Goal: Find specific page/section: Find specific page/section

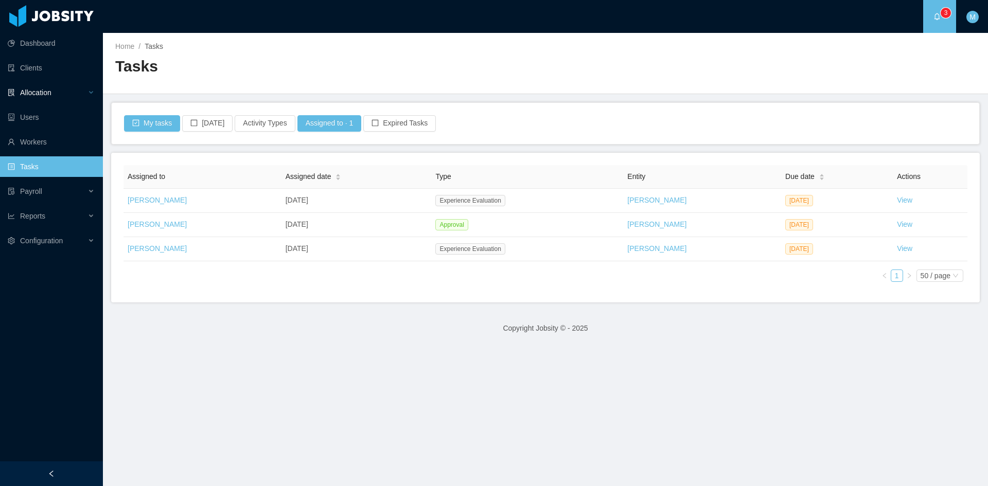
click at [64, 98] on div "Allocation" at bounding box center [51, 92] width 103 height 21
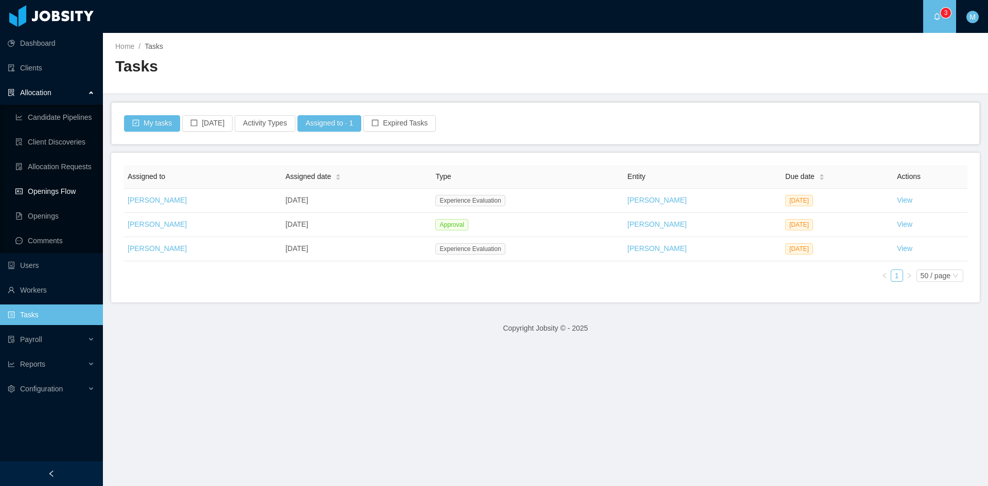
click at [63, 191] on link "Openings Flow" at bounding box center [54, 191] width 79 height 21
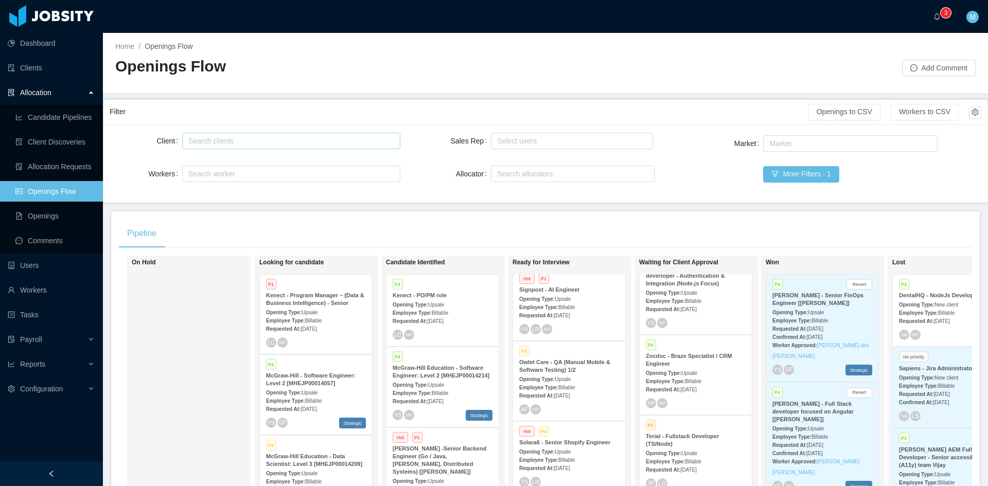
click at [208, 147] on div "Search clients" at bounding box center [289, 140] width 208 height 15
click at [146, 195] on div "Client Search clients Workers Search worker" at bounding box center [255, 164] width 291 height 66
click at [47, 221] on link "Openings" at bounding box center [54, 216] width 79 height 21
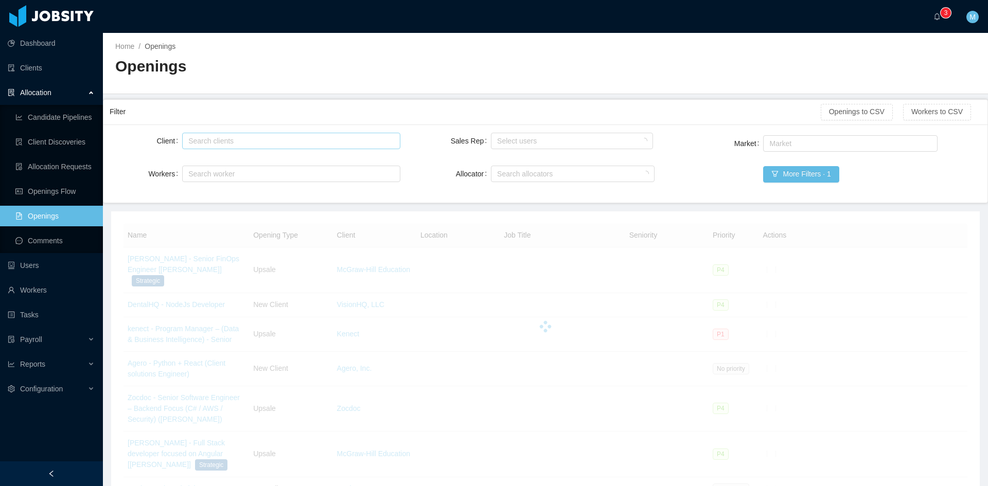
click at [273, 143] on div "Search clients" at bounding box center [288, 141] width 201 height 10
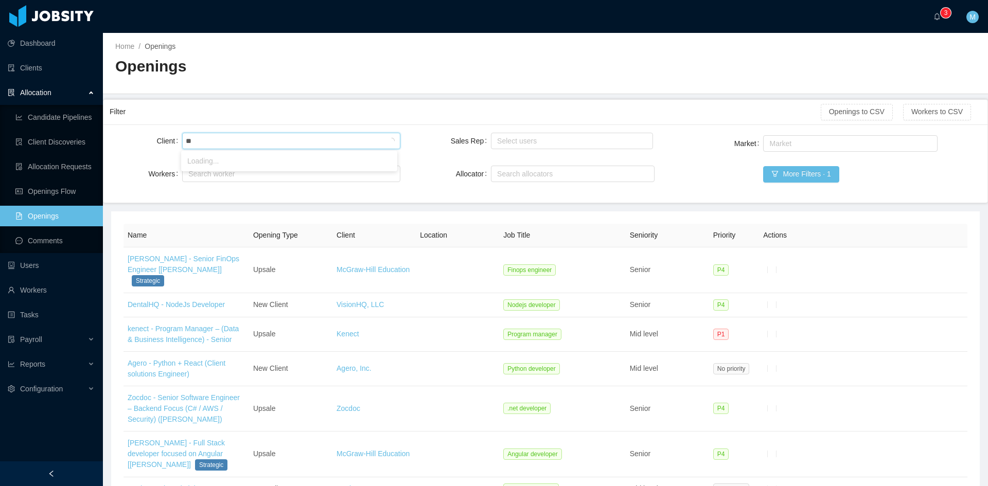
type input "*"
click at [163, 190] on div "Client Search clients Workers Search worker" at bounding box center [255, 164] width 291 height 66
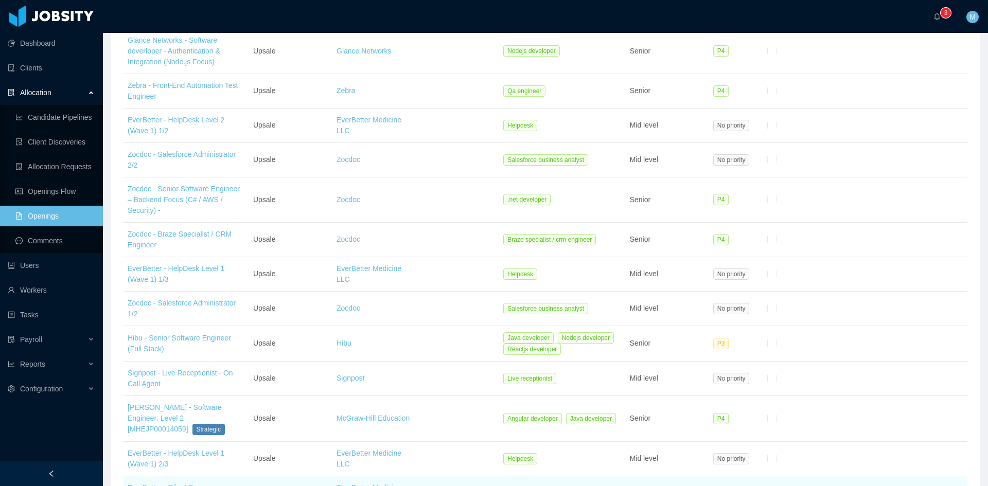
scroll to position [1672, 0]
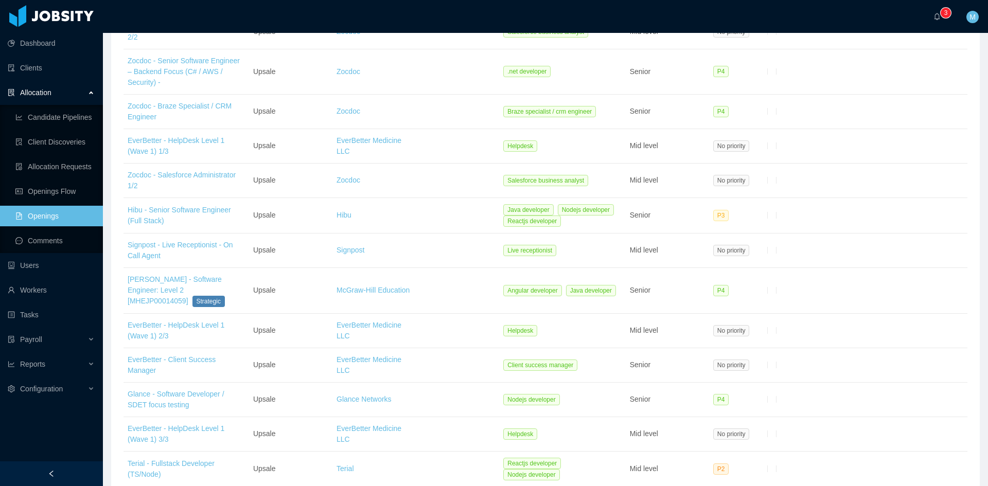
click at [933, 403] on li "500 / page" at bounding box center [931, 400] width 47 height 16
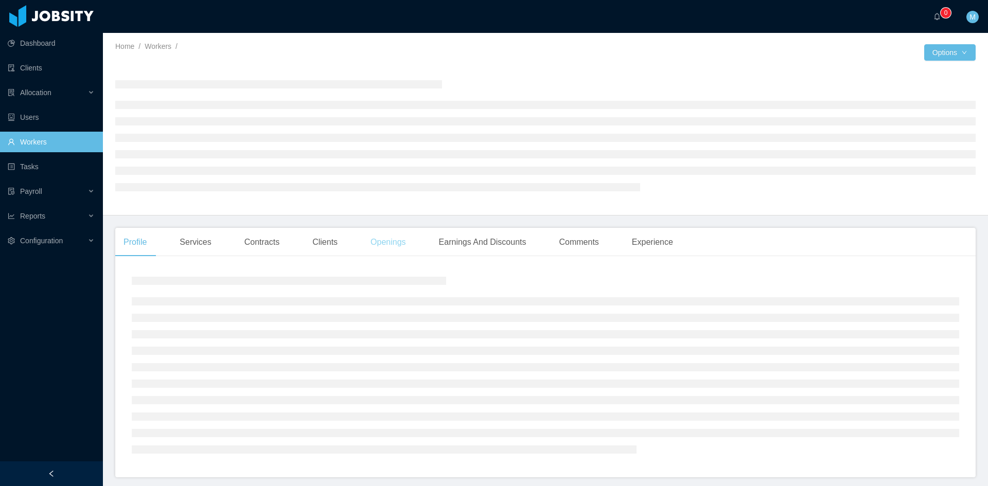
click at [392, 245] on div "Openings" at bounding box center [388, 242] width 52 height 29
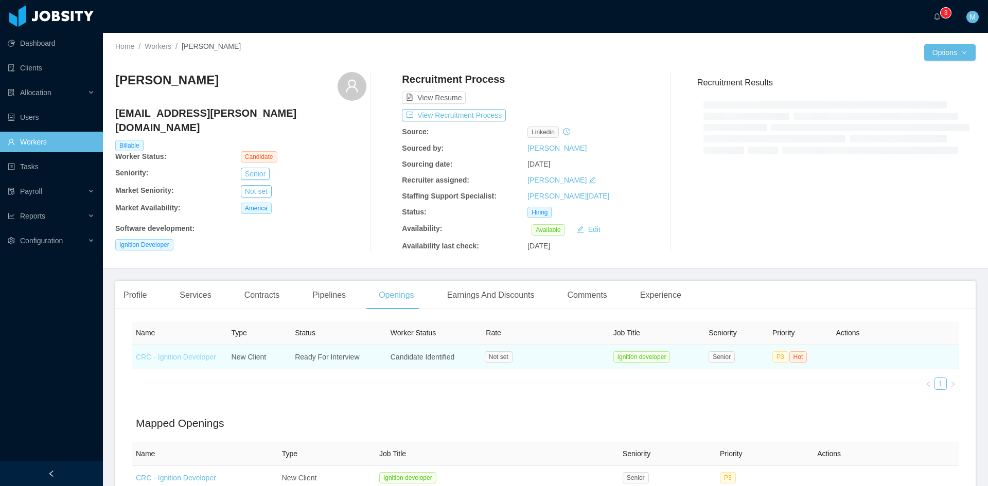
click at [193, 357] on link "CRC - Ignition Developer" at bounding box center [176, 357] width 80 height 8
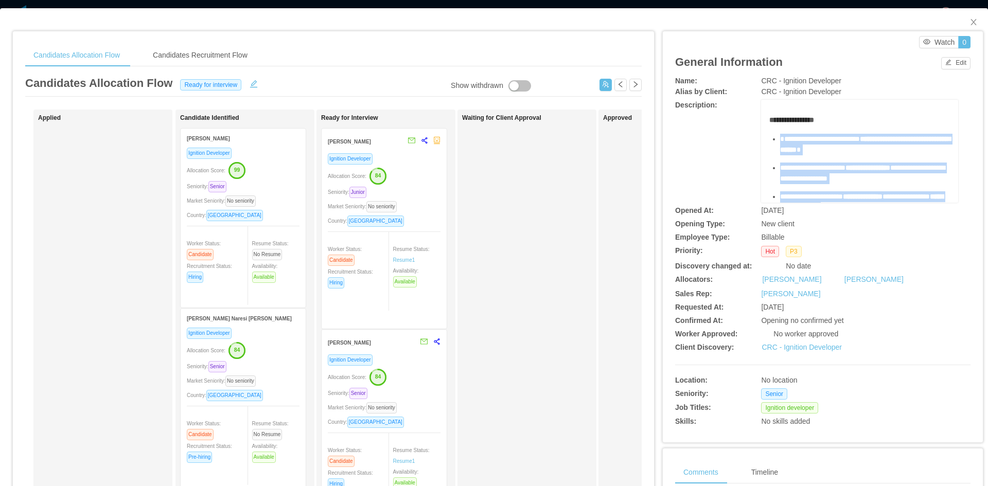
drag, startPoint x: 932, startPoint y: 139, endPoint x: 773, endPoint y: 133, distance: 158.6
click at [773, 133] on div "**********" at bounding box center [859, 240] width 181 height 251
copy ul "**********"
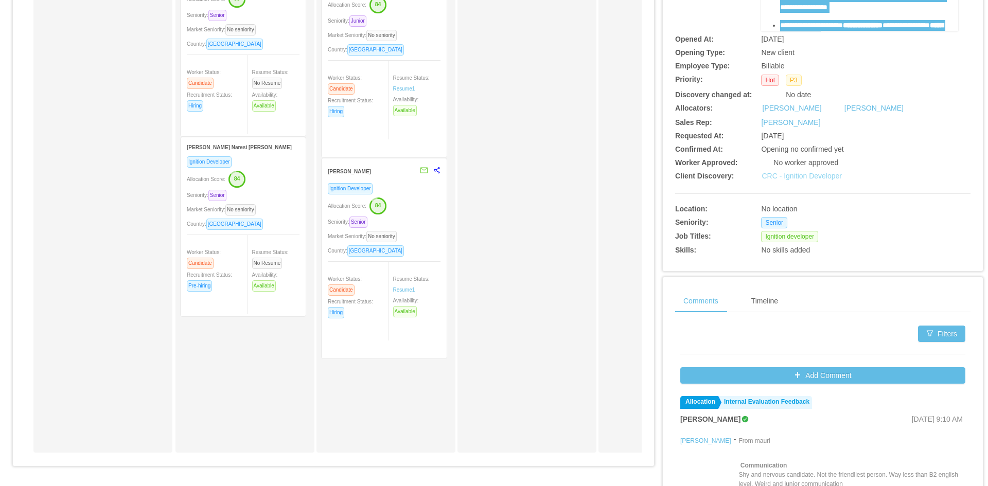
scroll to position [270, 0]
